Goal: Complete application form: Complete application form

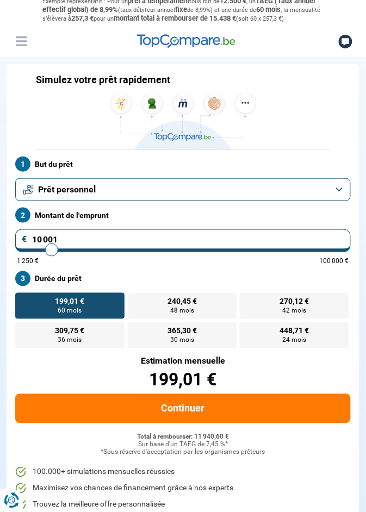
scroll to position [17, 0]
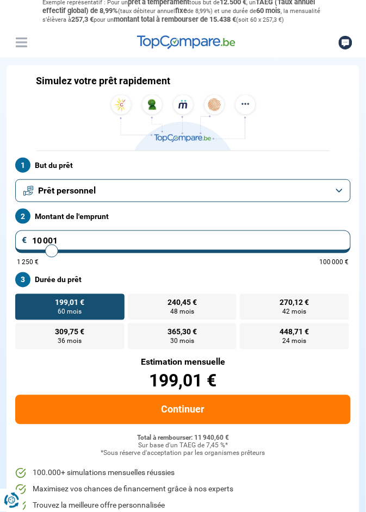
click at [69, 247] on input "10 001" at bounding box center [182, 242] width 335 height 23
type input "1 000"
type input "1250"
type input "100"
type input "1250"
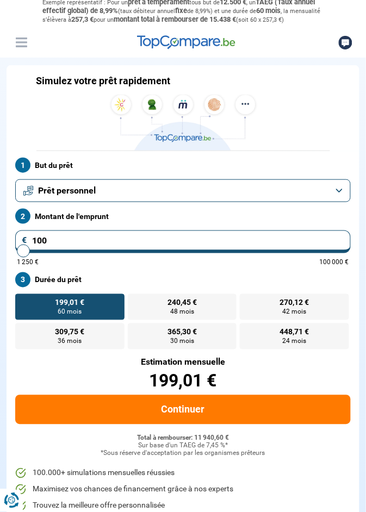
type input "10"
type input "1250"
type input "1"
type input "1250"
type input "0"
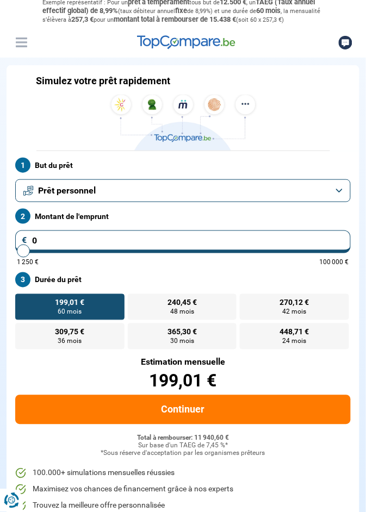
type input "1250"
type input "8"
type input "1250"
type input "80"
type input "1250"
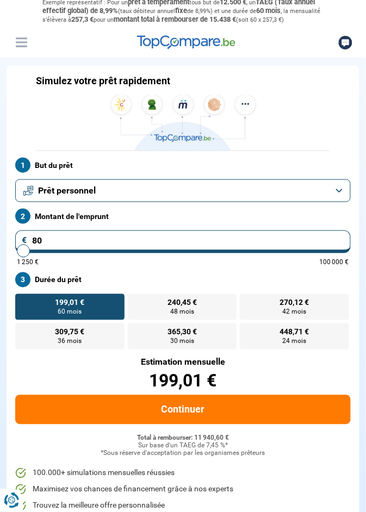
type input "800"
type input "1250"
type input "8 000"
type input "8000"
radio input "true"
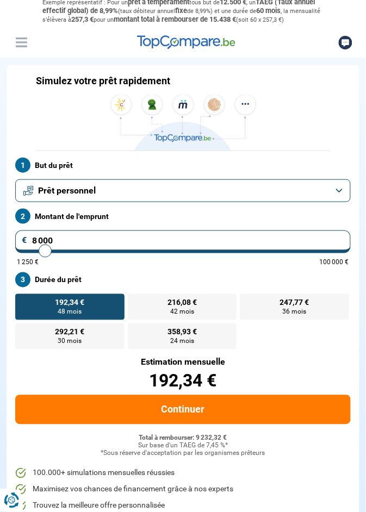
scroll to position [0, 0]
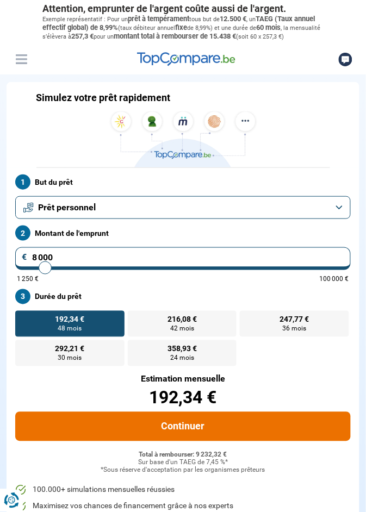
type input "8 000"
click at [213, 432] on button "Continuer" at bounding box center [182, 426] width 335 height 29
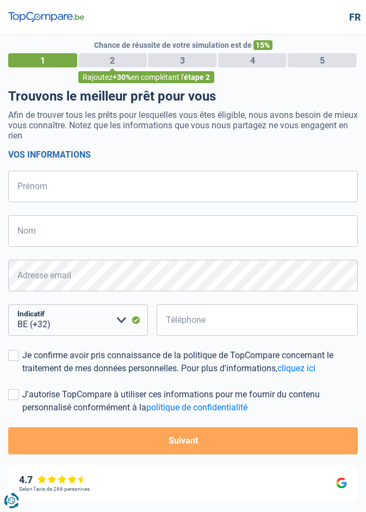
select select "32"
